Goal: Transaction & Acquisition: Book appointment/travel/reservation

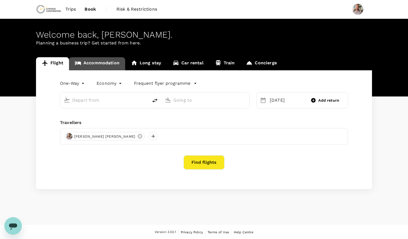
click at [110, 64] on link "Accommodation" at bounding box center [97, 63] width 56 height 13
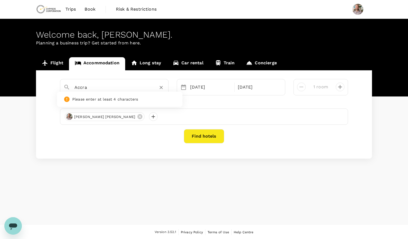
click at [100, 87] on input "Accra" at bounding box center [112, 87] width 75 height 8
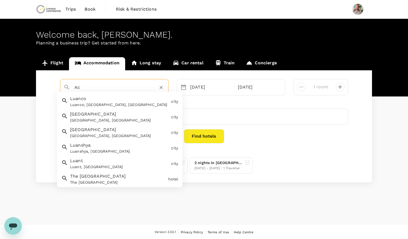
type input "A"
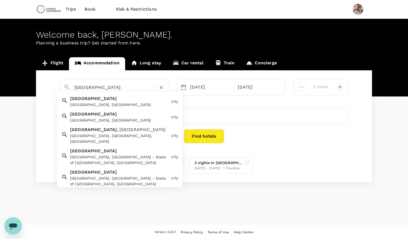
click at [94, 101] on div "Luanda Luanda, Angola" at bounding box center [118, 101] width 101 height 14
type input "[GEOGRAPHIC_DATA]"
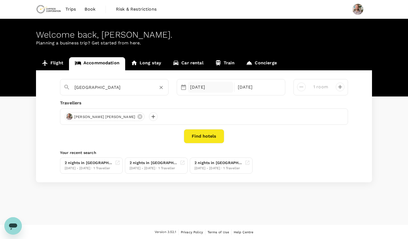
click at [207, 87] on div "05 Oct" at bounding box center [210, 87] width 45 height 11
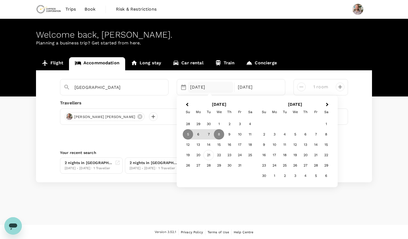
click at [210, 156] on div "21" at bounding box center [209, 155] width 10 height 10
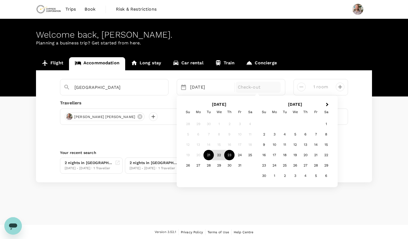
click at [228, 156] on div "23" at bounding box center [229, 155] width 10 height 10
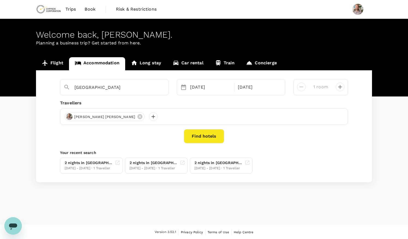
click at [214, 137] on button "Find hotels" at bounding box center [204, 136] width 40 height 14
click at [163, 165] on div "2 nights in Talatona" at bounding box center [154, 164] width 48 height 6
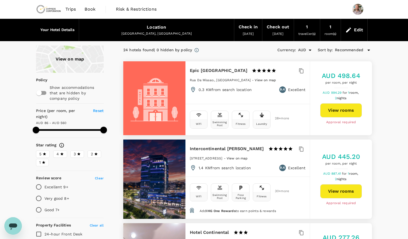
type input "559.38"
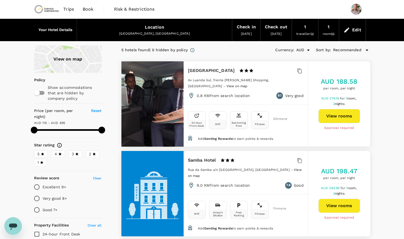
scroll to position [82, 0]
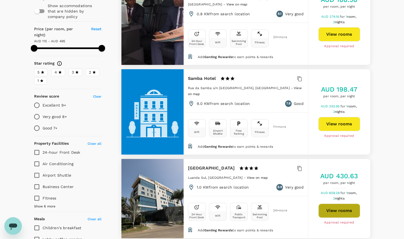
click at [335, 204] on button "View rooms" at bounding box center [339, 211] width 42 height 14
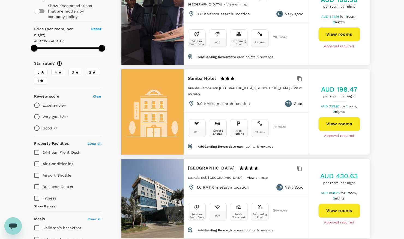
type input "494.45"
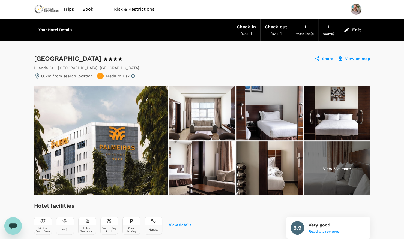
drag, startPoint x: 32, startPoint y: 59, endPoint x: 104, endPoint y: 56, distance: 72.1
copy div "[GEOGRAPHIC_DATA]"
